Goal: Transaction & Acquisition: Book appointment/travel/reservation

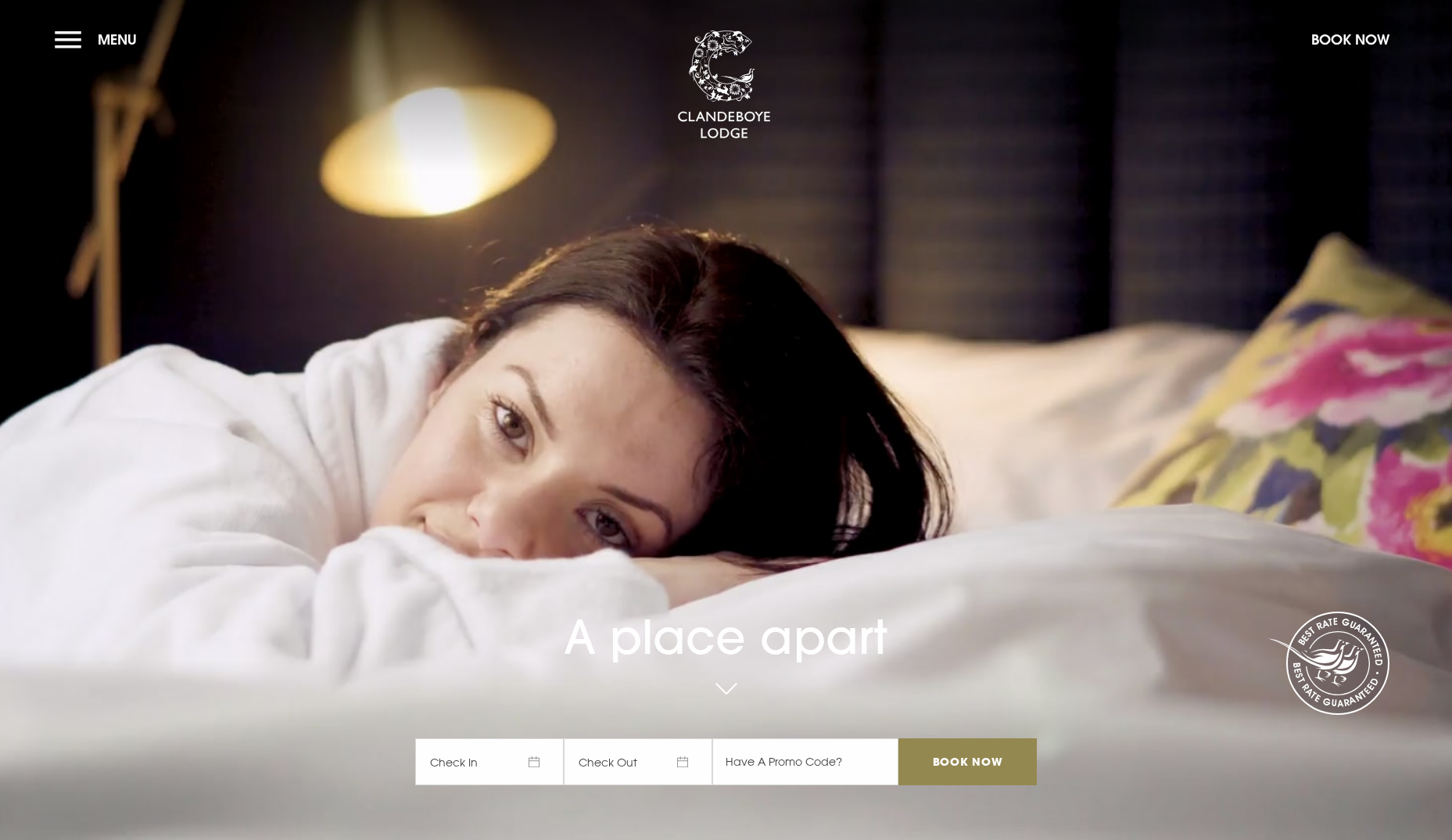
click at [508, 761] on span "Check In" at bounding box center [489, 762] width 148 height 47
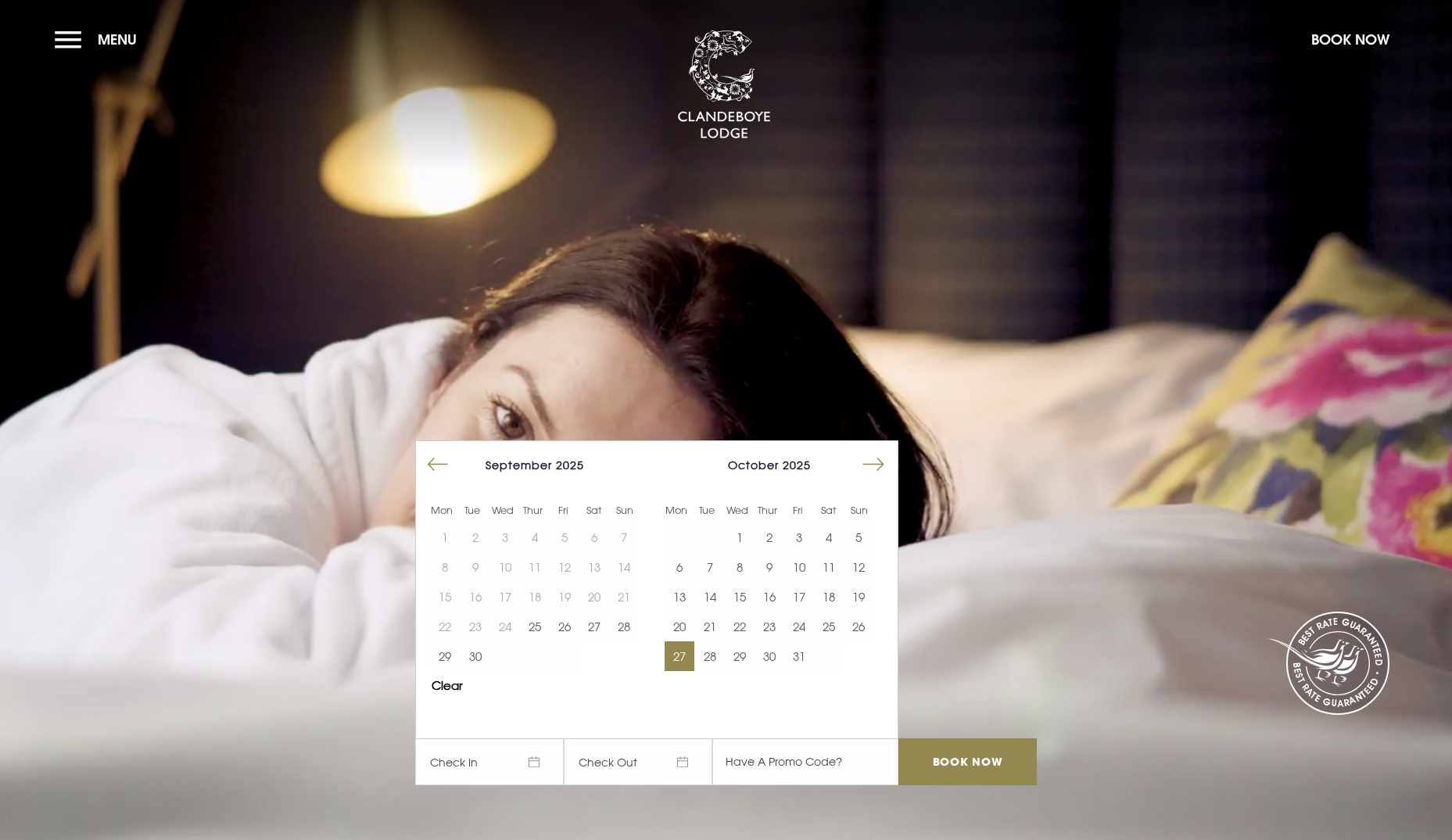
click at [685, 655] on button "27" at bounding box center [680, 656] width 30 height 30
click at [721, 654] on button "28" at bounding box center [710, 656] width 30 height 30
click at [951, 759] on input "Book Now" at bounding box center [966, 762] width 137 height 47
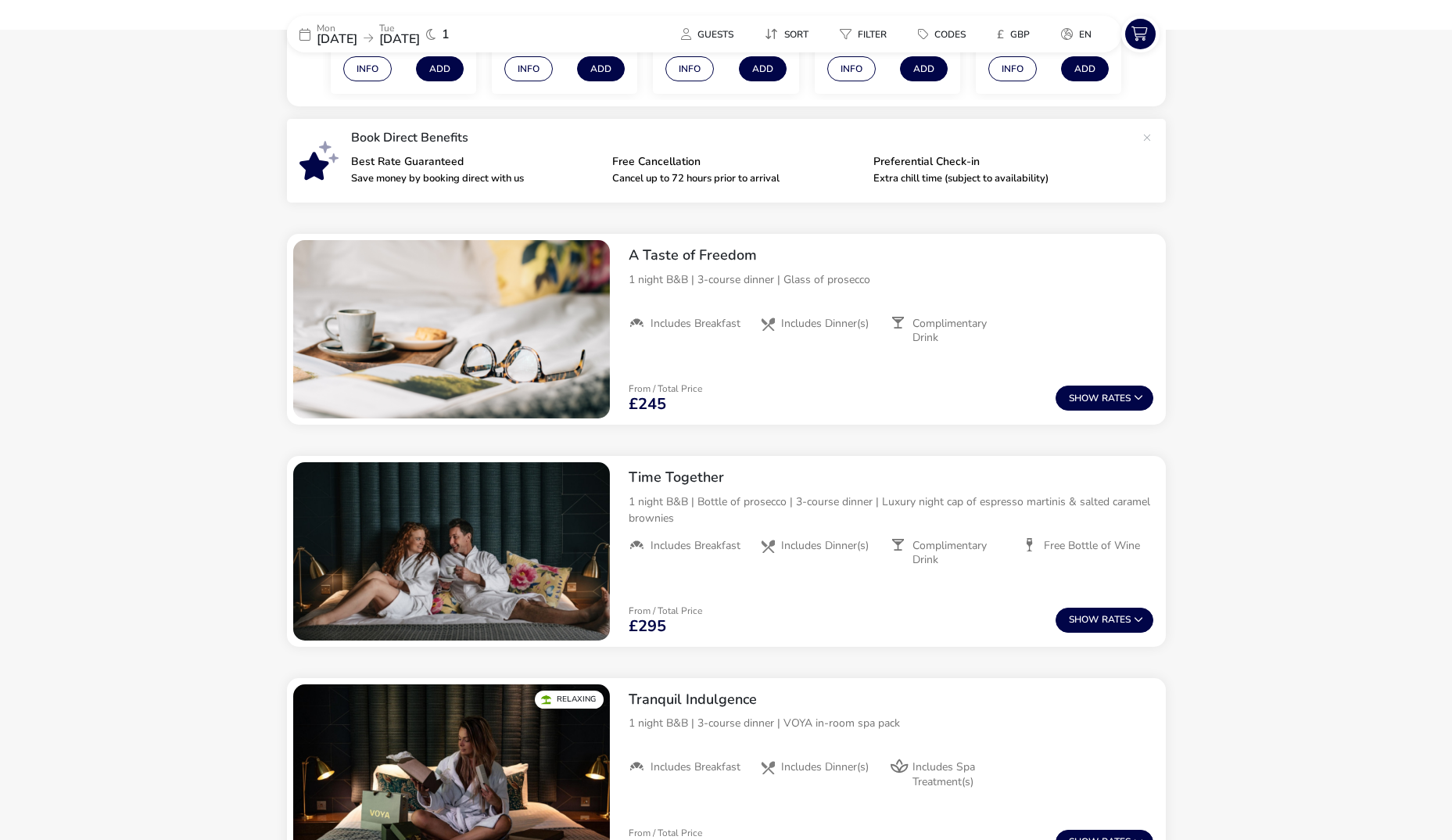
scroll to position [395, 0]
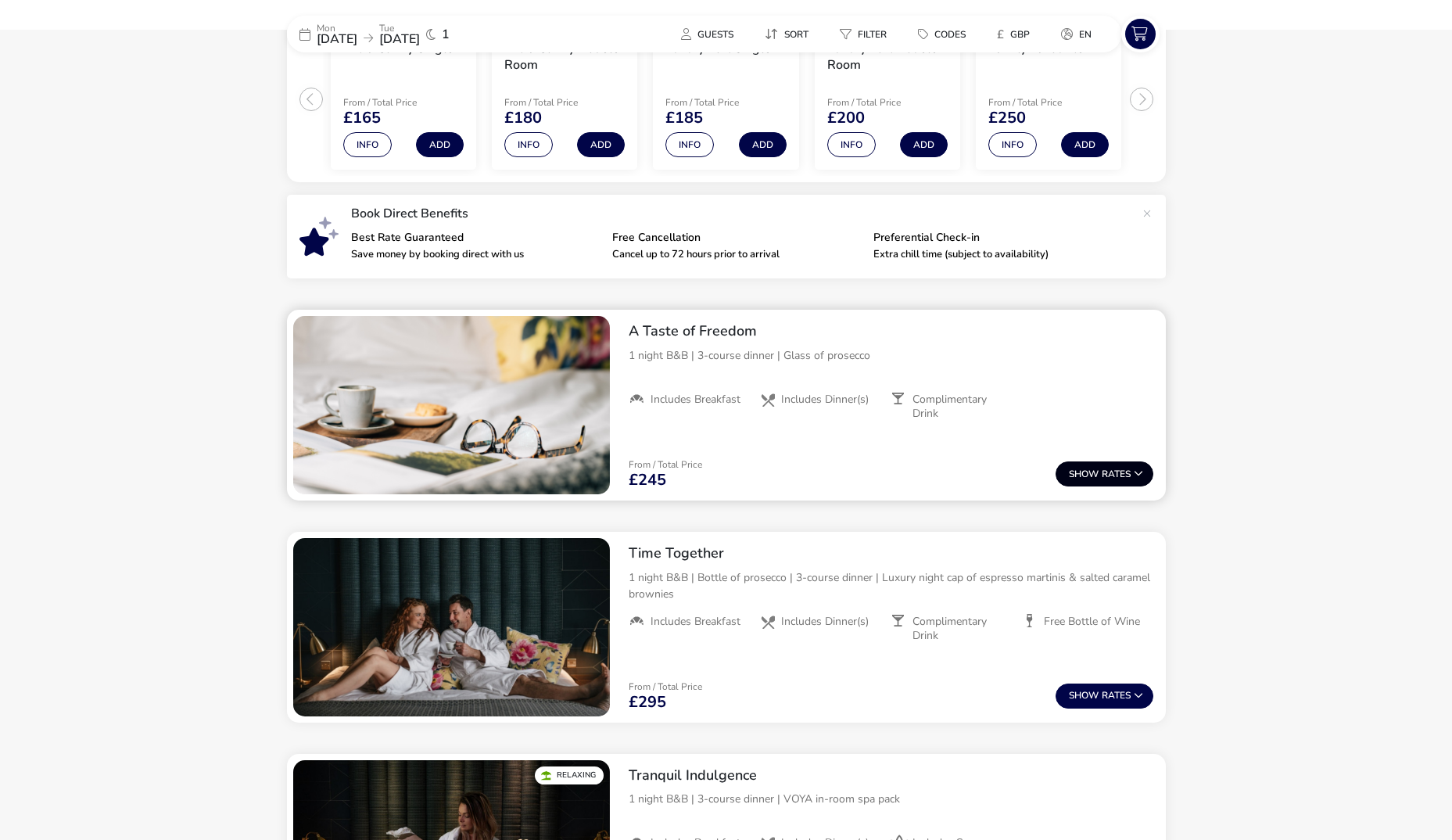
click at [1085, 473] on span "Show" at bounding box center [1085, 474] width 33 height 10
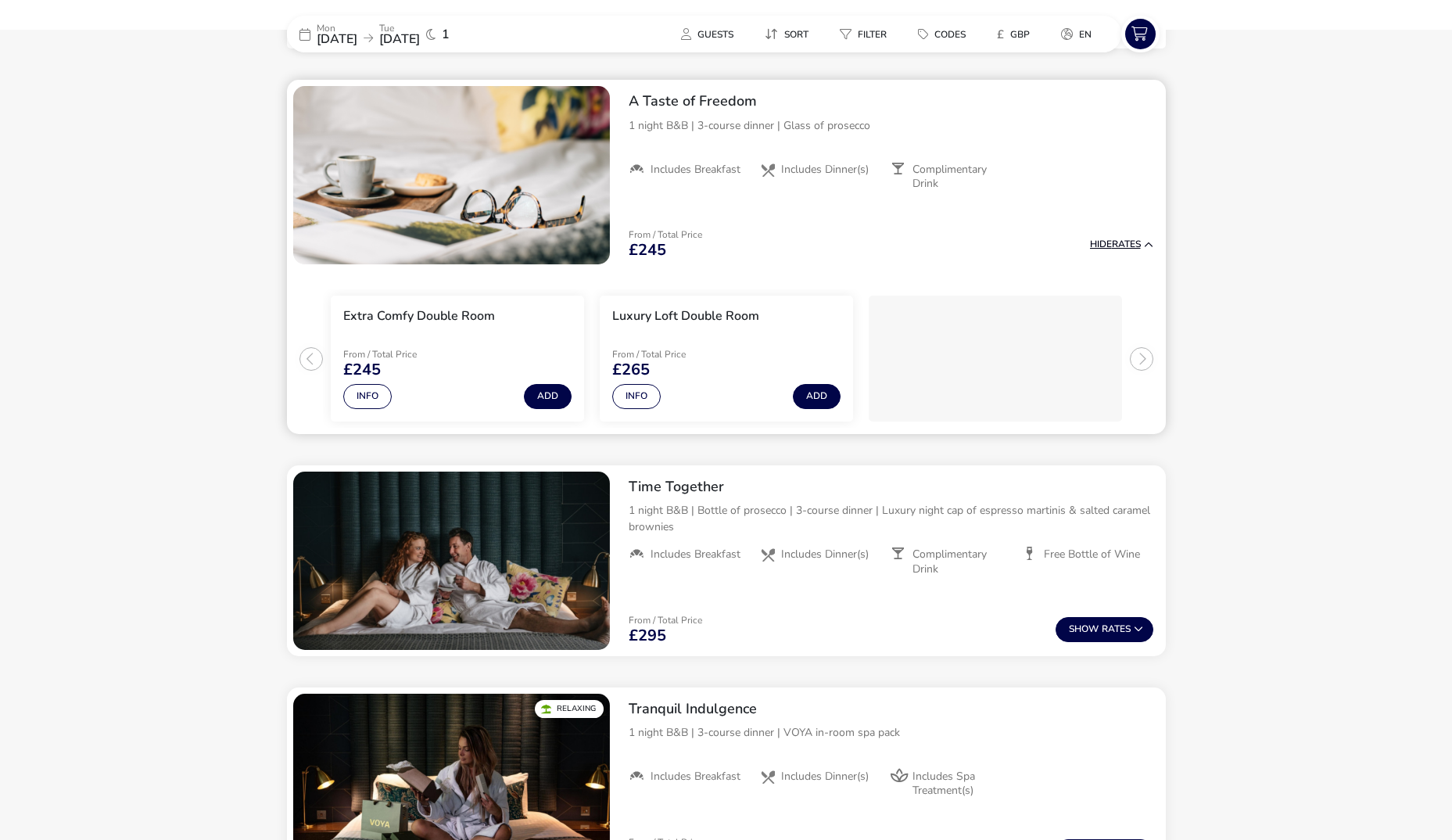
scroll to position [626, 0]
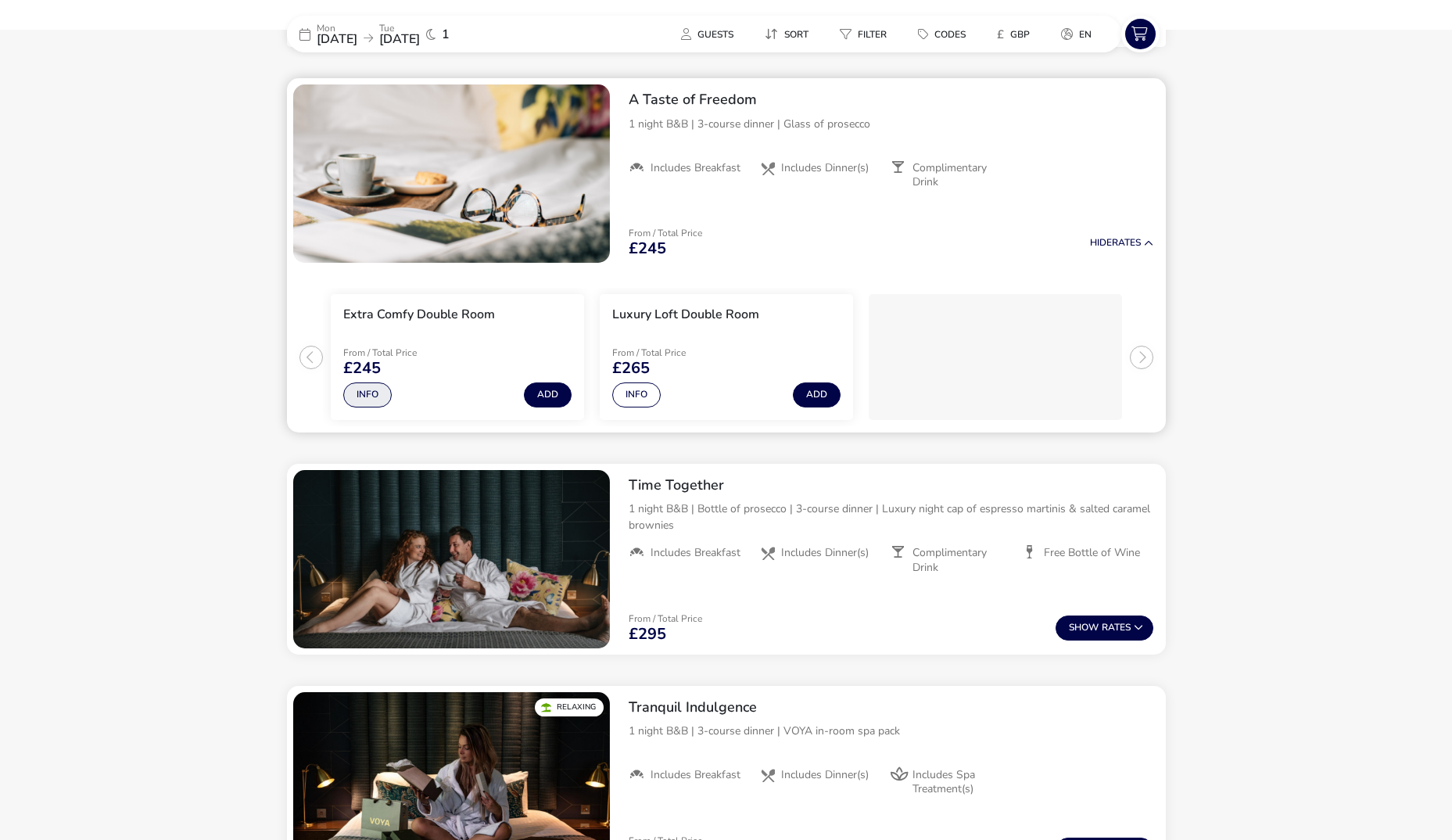
click at [359, 393] on button "Info" at bounding box center [368, 395] width 49 height 25
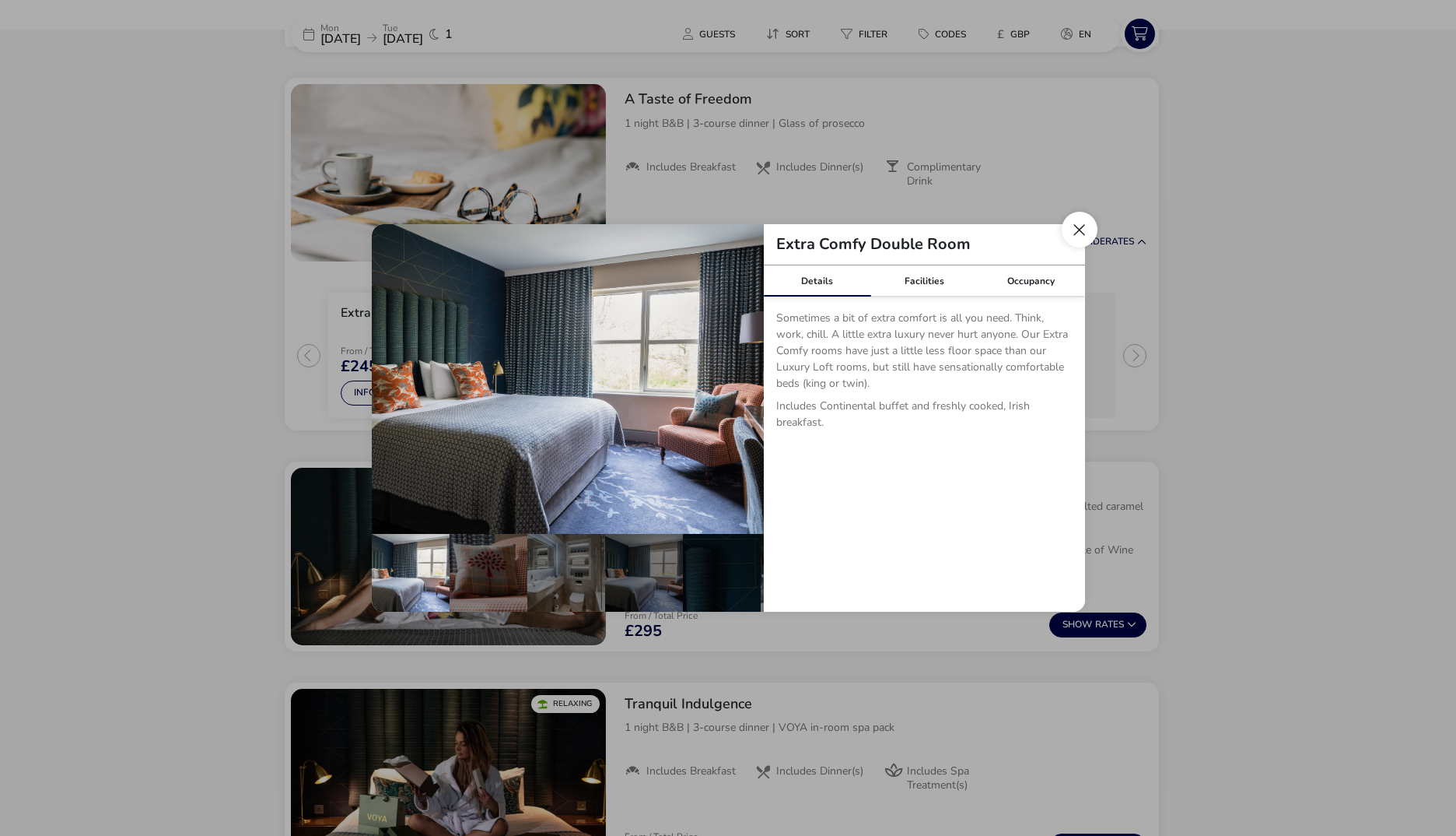
click at [1084, 228] on button "Close dialog" at bounding box center [1079, 229] width 36 height 36
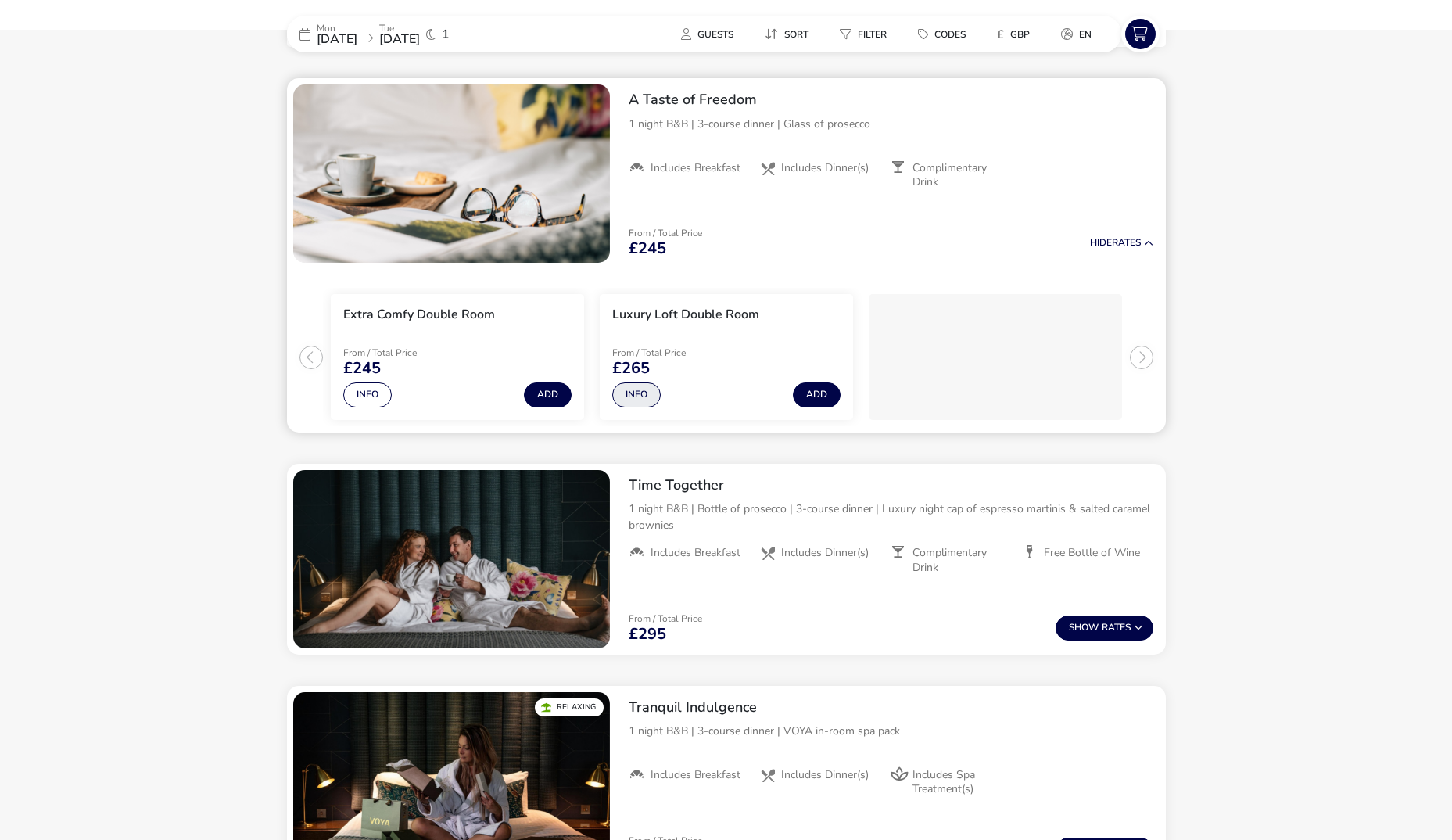
click at [635, 392] on button "Info" at bounding box center [637, 395] width 49 height 25
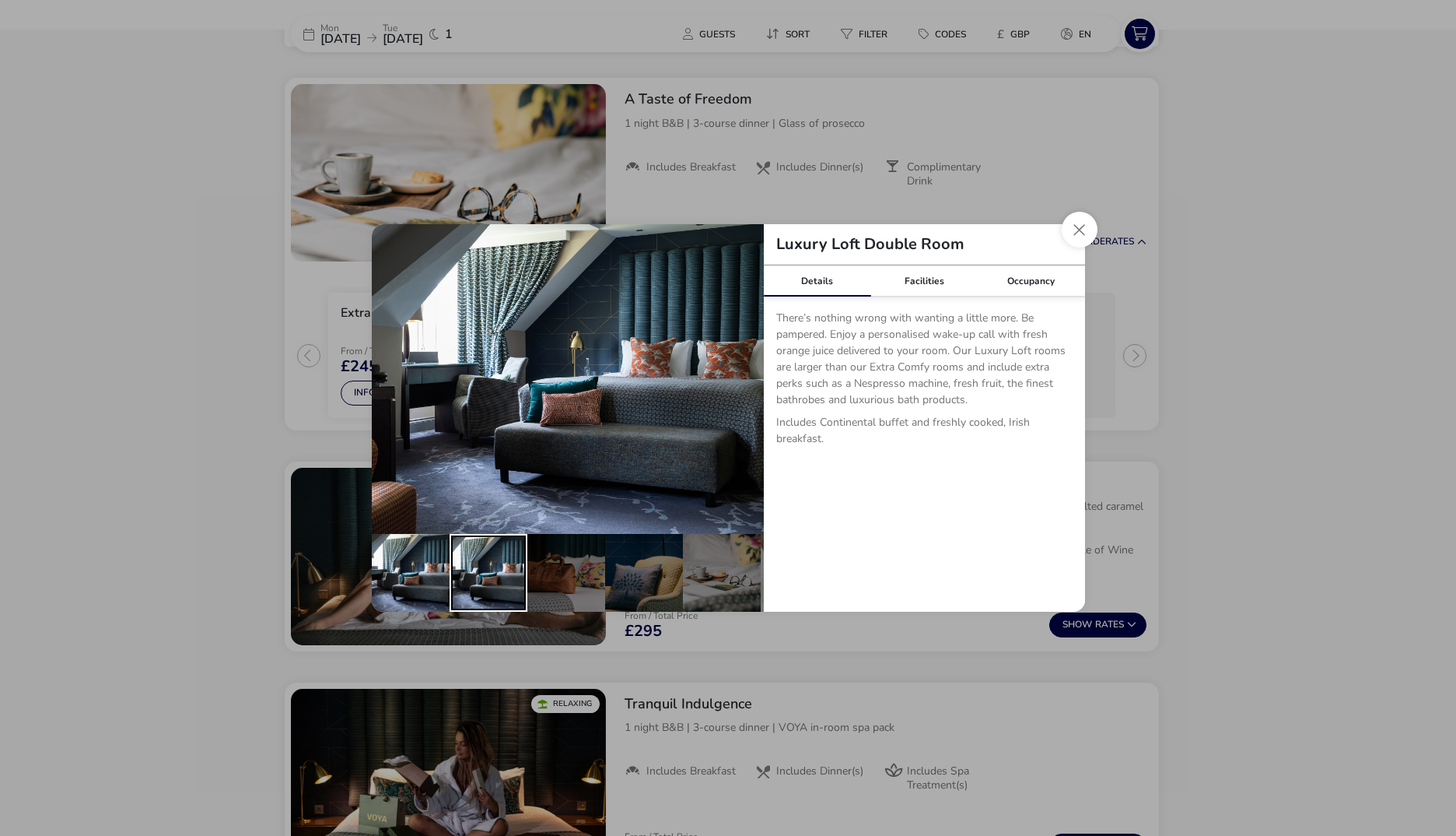
click at [484, 574] on div "details" at bounding box center [488, 573] width 78 height 78
click at [573, 575] on div "details" at bounding box center [566, 573] width 78 height 78
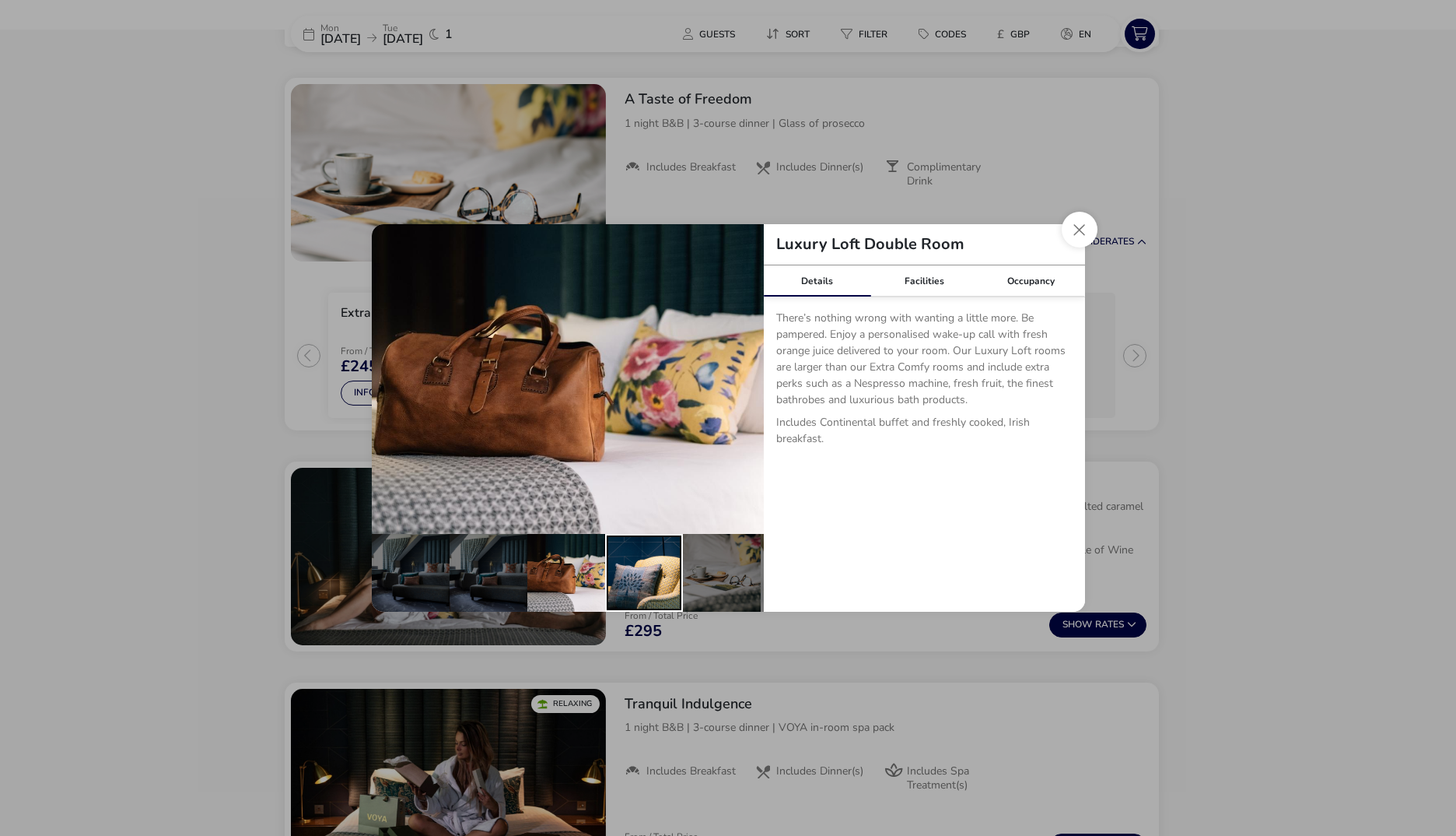
click at [618, 570] on div "details" at bounding box center [644, 573] width 78 height 78
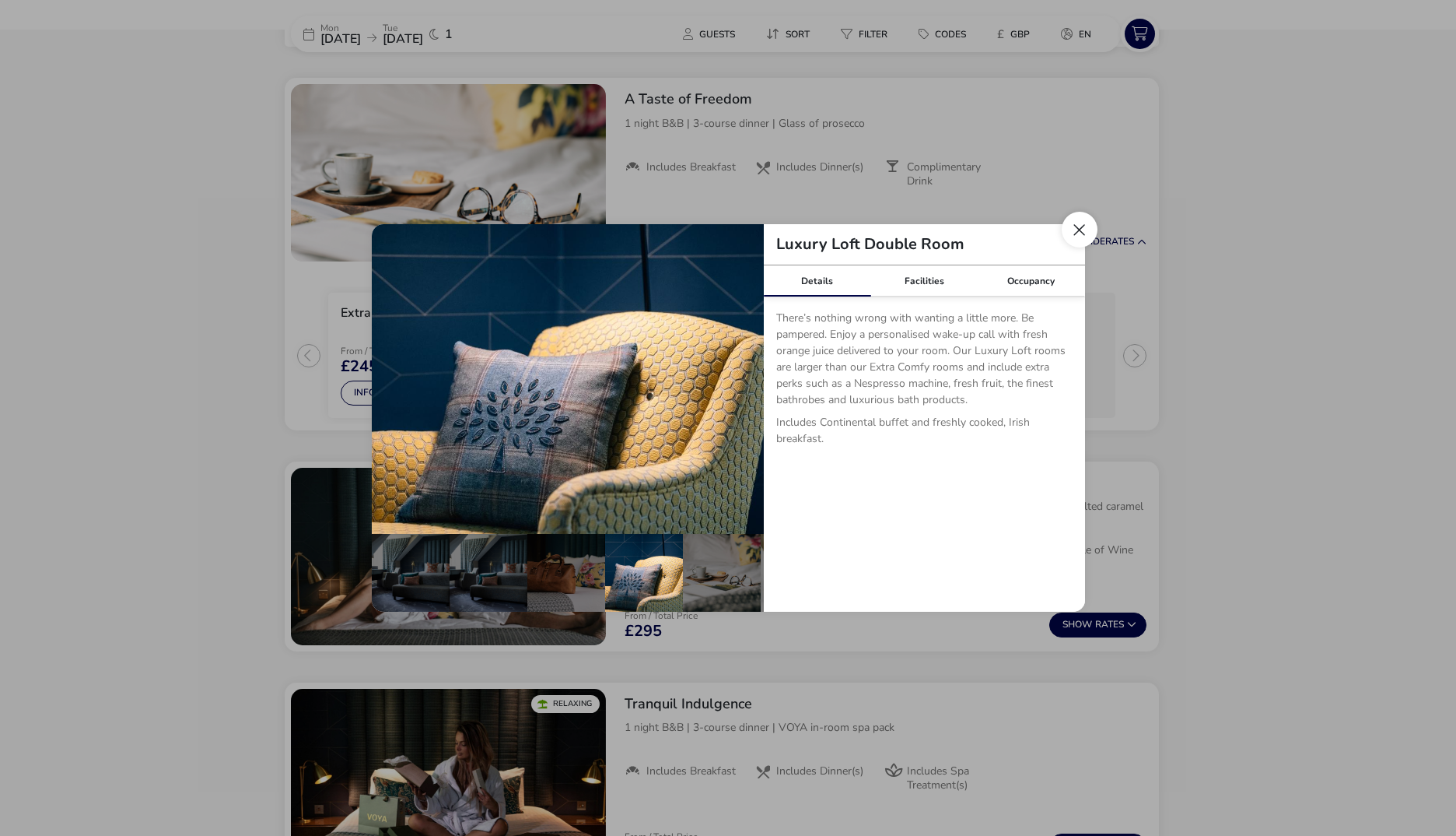
click at [1084, 229] on button "Close dialog" at bounding box center [1079, 229] width 36 height 36
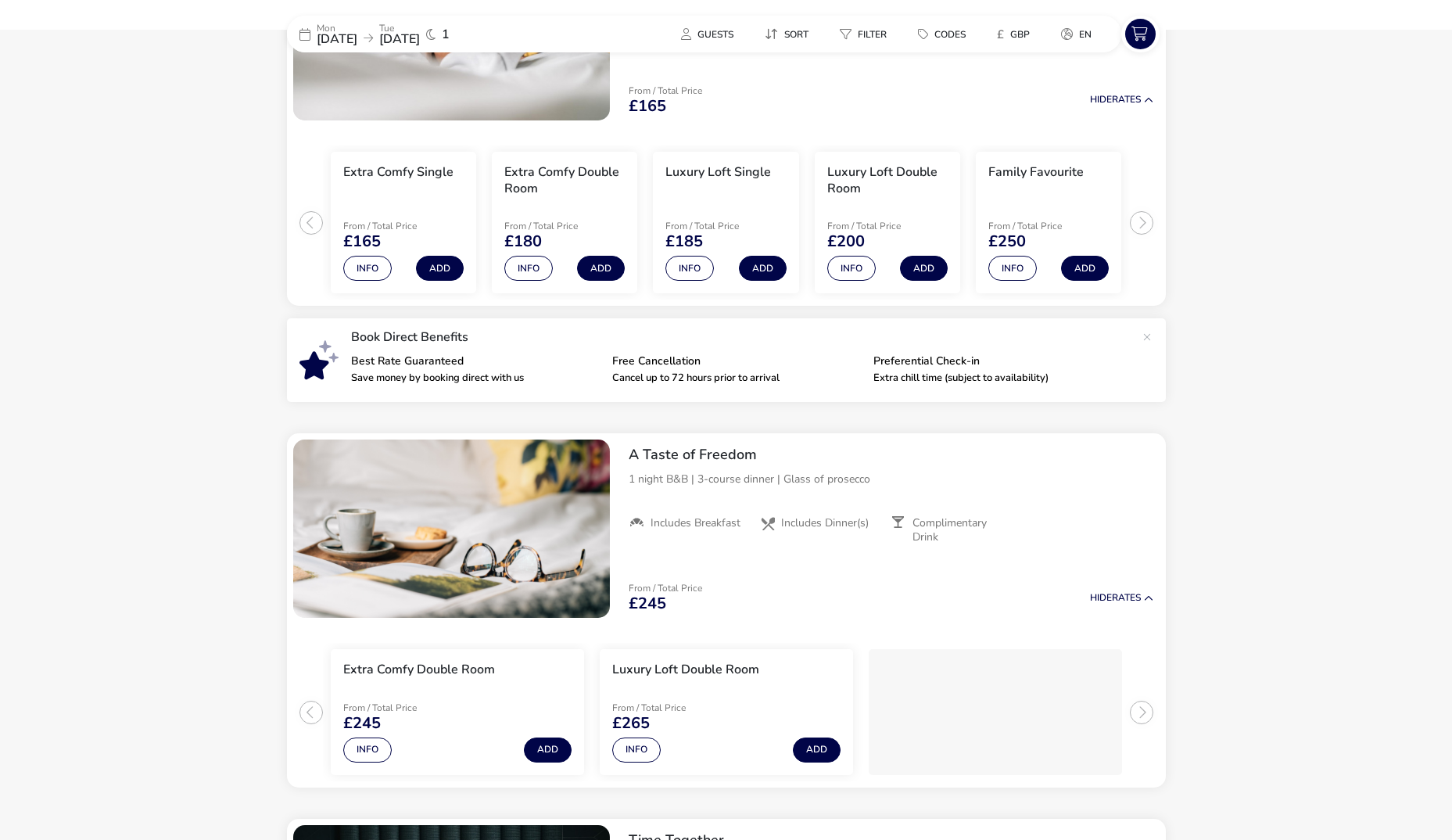
scroll to position [11, 0]
